Goal: Transaction & Acquisition: Purchase product/service

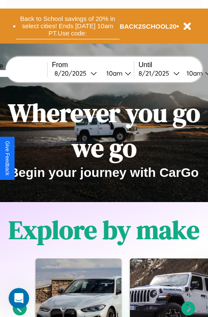
click at [67, 26] on button "Back to School savings of 20% in select cities! Ends [DATE] 10am PT. Use code:" at bounding box center [68, 26] width 104 height 27
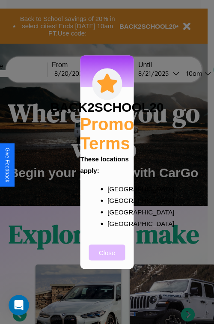
click at [107, 258] on button "Close" at bounding box center [107, 252] width 36 height 16
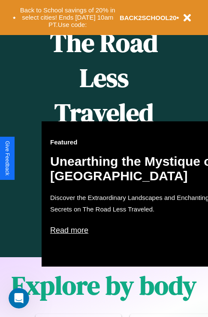
scroll to position [550, 0]
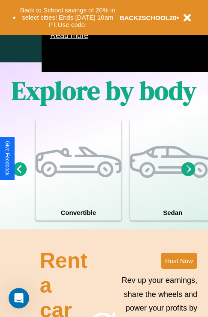
click at [188, 176] on icon at bounding box center [188, 169] width 14 height 14
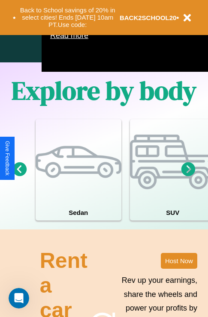
click at [19, 176] on icon at bounding box center [20, 169] width 14 height 14
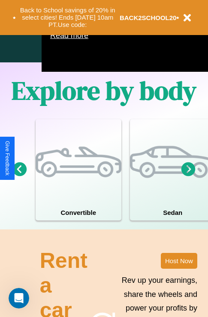
click at [188, 176] on icon at bounding box center [188, 169] width 14 height 14
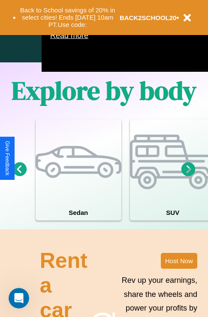
click at [188, 176] on icon at bounding box center [188, 169] width 14 height 14
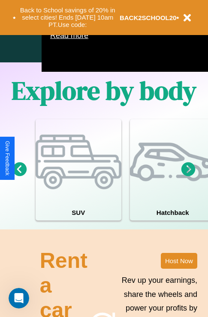
click at [19, 176] on icon at bounding box center [20, 169] width 14 height 14
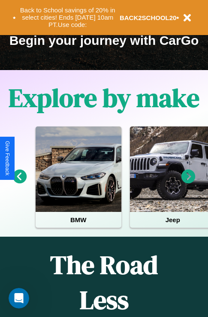
scroll to position [132, 0]
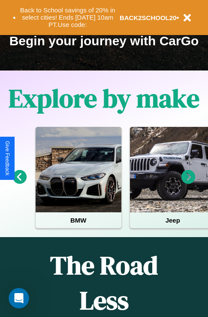
click at [19, 183] on icon at bounding box center [20, 177] width 14 height 14
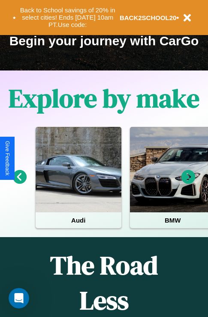
click at [188, 183] on icon at bounding box center [188, 177] width 14 height 14
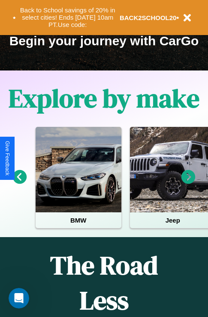
click at [188, 183] on icon at bounding box center [188, 177] width 14 height 14
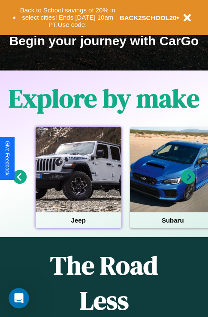
click at [78, 183] on div at bounding box center [79, 170] width 86 height 86
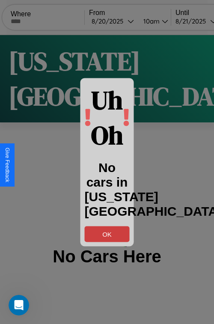
click at [107, 234] on button "OK" at bounding box center [107, 234] width 45 height 16
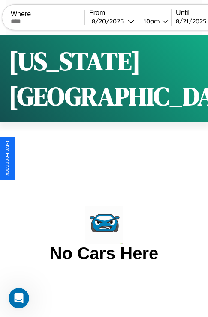
click at [53, 21] on input "text" at bounding box center [48, 21] width 74 height 7
type input "**********"
click at [125, 21] on div "8 / 20 / 2025" at bounding box center [110, 21] width 36 height 8
select select "*"
select select "****"
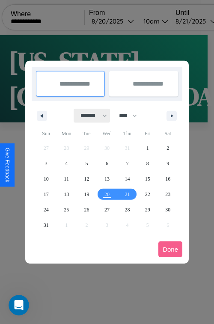
click at [90, 116] on select "******* ******** ***** ***** *** **** **** ****** ********* ******* ******** **…" at bounding box center [92, 116] width 36 height 14
select select "**"
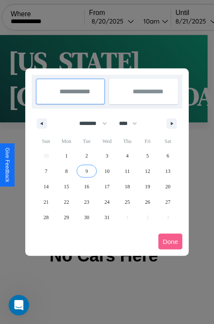
click at [86, 171] on span "9" at bounding box center [87, 170] width 3 height 15
type input "**********"
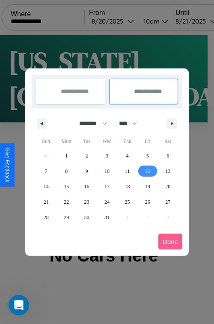
click at [147, 171] on span "12" at bounding box center [147, 170] width 5 height 15
type input "**********"
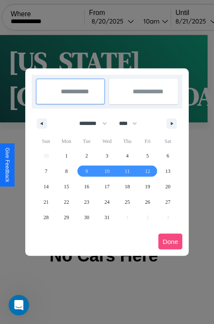
click at [170, 241] on button "Done" at bounding box center [170, 242] width 24 height 16
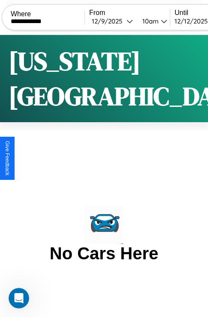
click at [160, 21] on div "10am" at bounding box center [149, 21] width 23 height 8
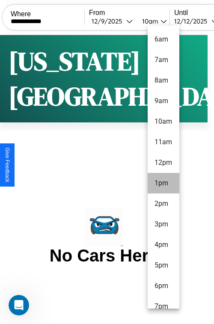
click at [163, 302] on li "7pm" at bounding box center [164, 306] width 32 height 21
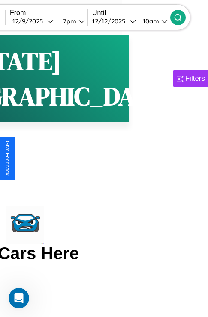
click at [182, 17] on icon at bounding box center [177, 17] width 9 height 9
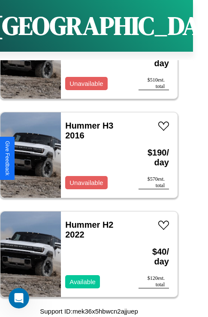
scroll to position [15020, 0]
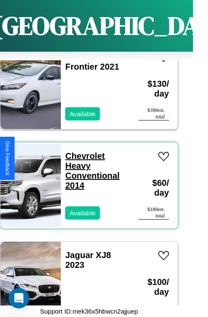
click at [82, 151] on link "Chevrolet Heavy Conventional 2014" at bounding box center [92, 170] width 54 height 39
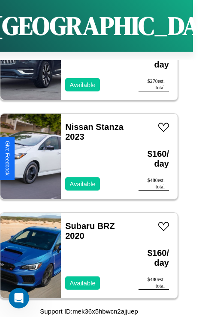
scroll to position [1719, 0]
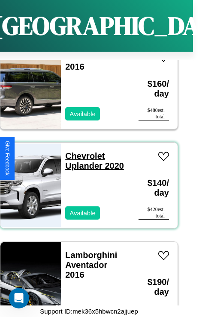
click at [82, 151] on link "Chevrolet Uplander 2020" at bounding box center [94, 160] width 59 height 19
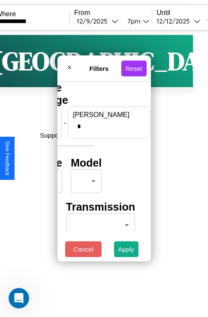
scroll to position [0, 0]
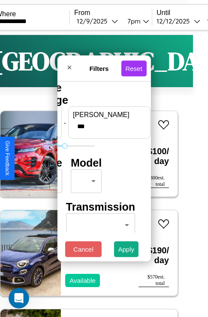
type input "***"
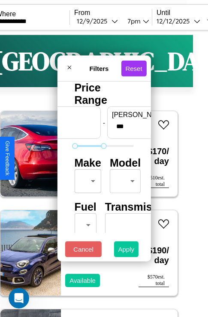
type input "*"
click at [126, 252] on button "Apply" at bounding box center [126, 250] width 25 height 16
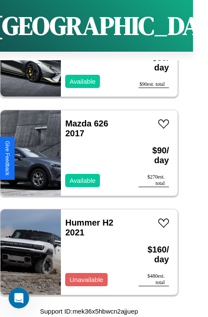
scroll to position [11447, 0]
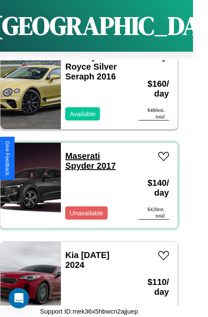
click at [80, 151] on link "Maserati Spyder 2017" at bounding box center [90, 160] width 50 height 19
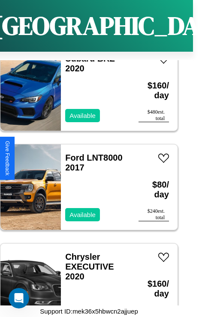
scroll to position [12936, 0]
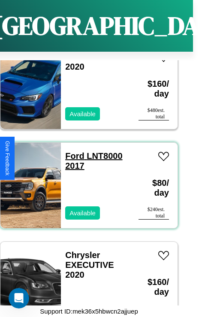
click at [72, 151] on link "Ford LNT8000 2017" at bounding box center [93, 160] width 57 height 19
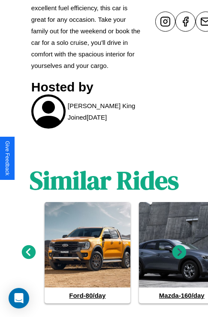
scroll to position [417, 0]
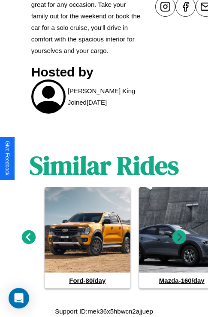
click at [179, 238] on icon at bounding box center [179, 238] width 14 height 14
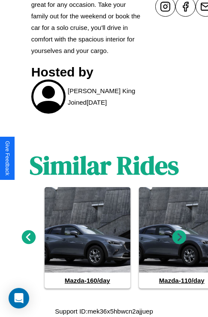
click at [179, 238] on icon at bounding box center [179, 238] width 14 height 14
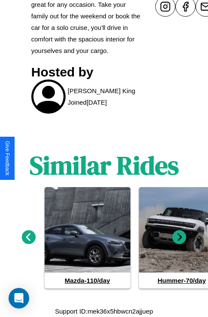
click at [179, 238] on icon at bounding box center [179, 238] width 14 height 14
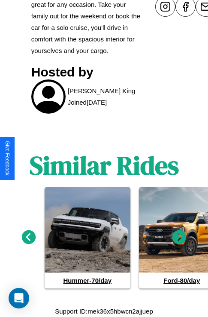
click at [179, 238] on icon at bounding box center [179, 238] width 14 height 14
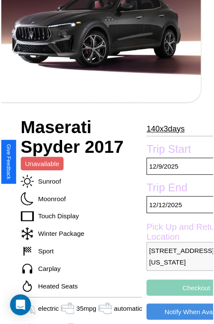
scroll to position [308, 41]
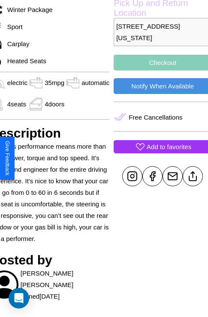
click at [158, 153] on p "Add to favorites" at bounding box center [168, 147] width 44 height 12
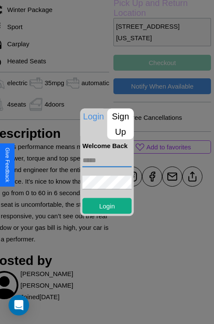
click at [107, 160] on input "text" at bounding box center [107, 160] width 49 height 14
type input "**********"
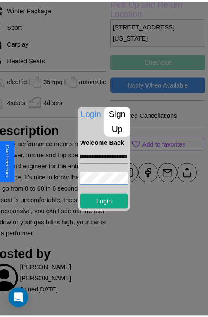
scroll to position [0, 0]
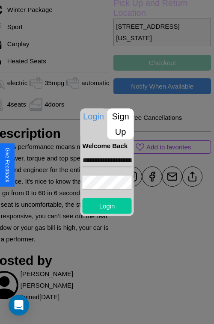
click at [107, 205] on button "Login" at bounding box center [107, 206] width 49 height 16
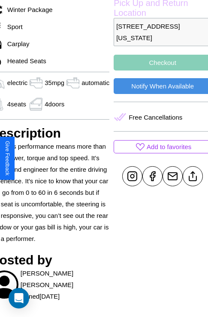
scroll to position [308, 41]
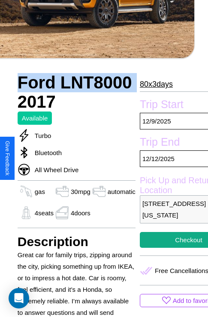
scroll to position [224, 36]
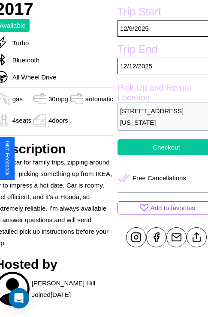
click at [159, 155] on button "Checkout" at bounding box center [166, 147] width 98 height 16
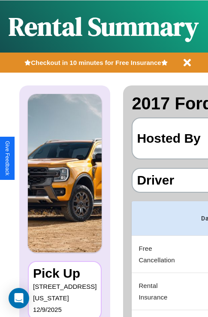
scroll to position [0, 170]
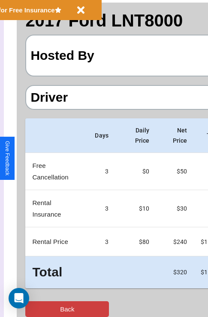
click at [42, 309] on button "Back" at bounding box center [66, 310] width 83 height 16
